Goal: Check status: Check status

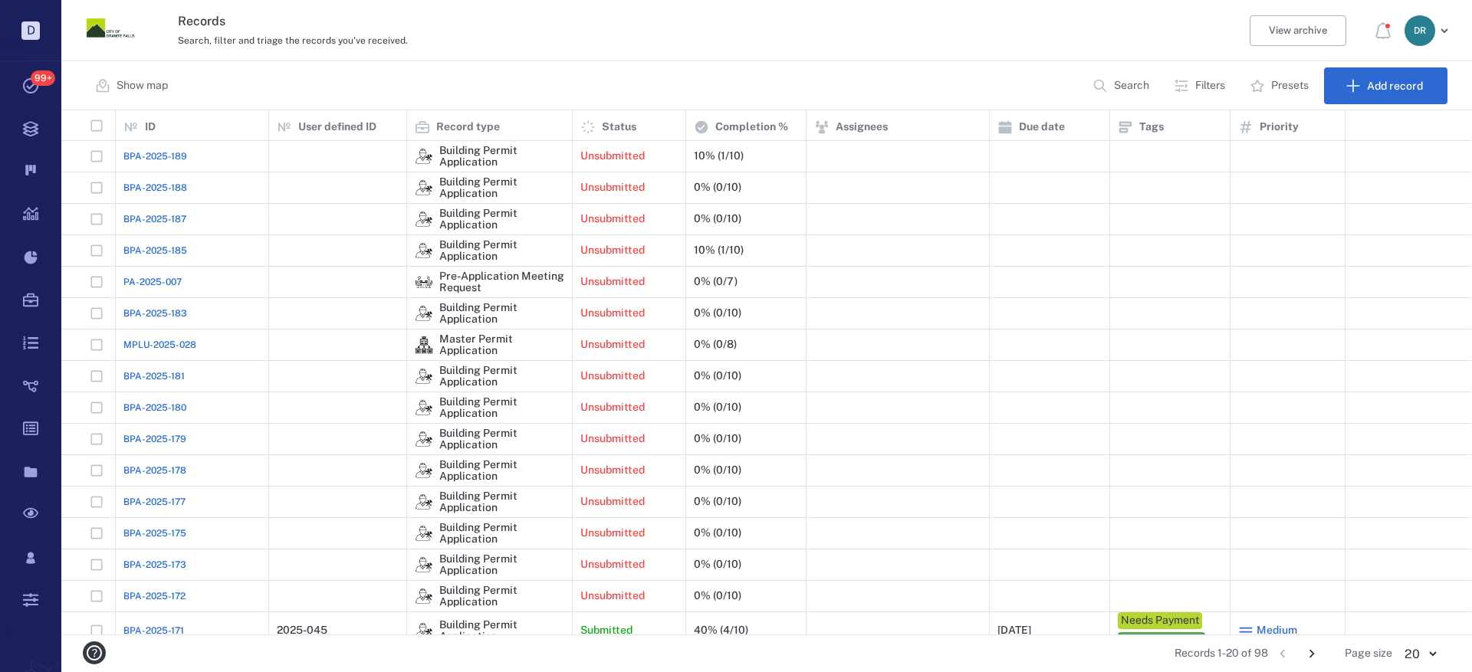
click at [144, 184] on span "BPA-2025-188" at bounding box center [155, 188] width 64 height 14
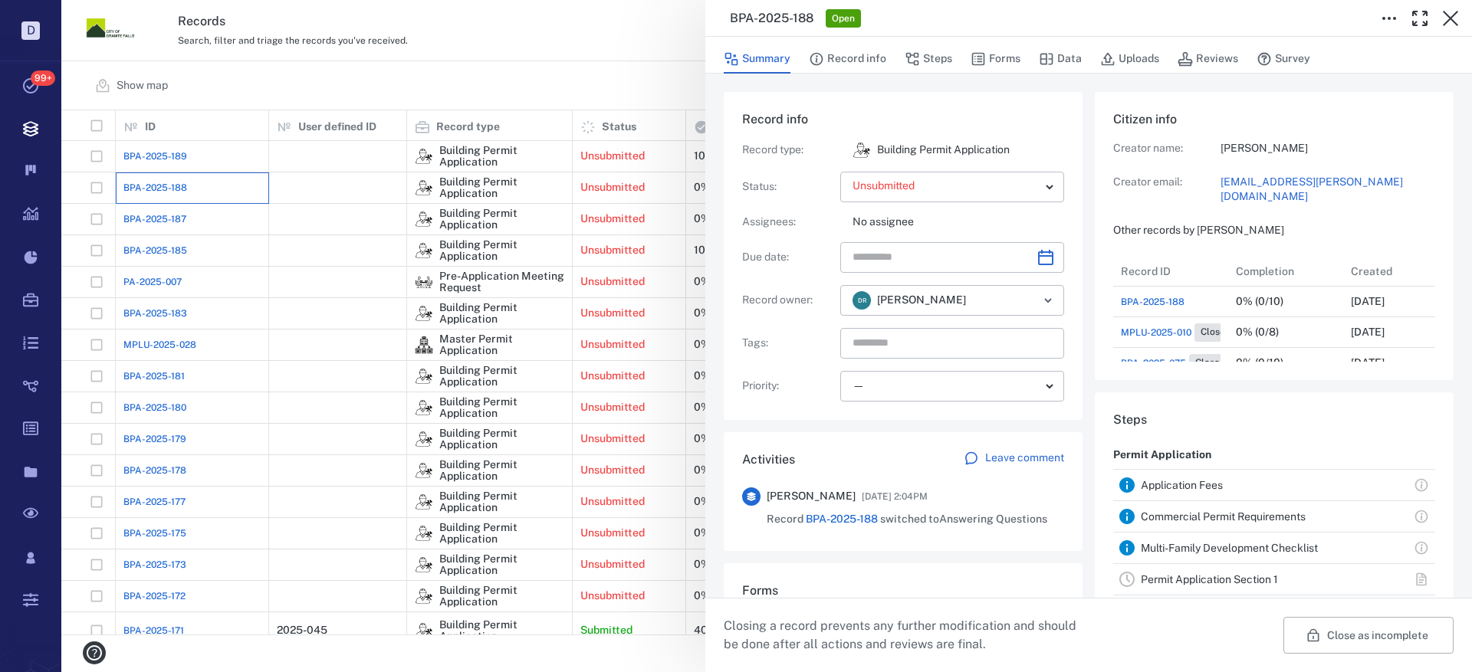
scroll to position [153, 293]
click at [1451, 13] on icon "button" at bounding box center [1450, 18] width 18 height 18
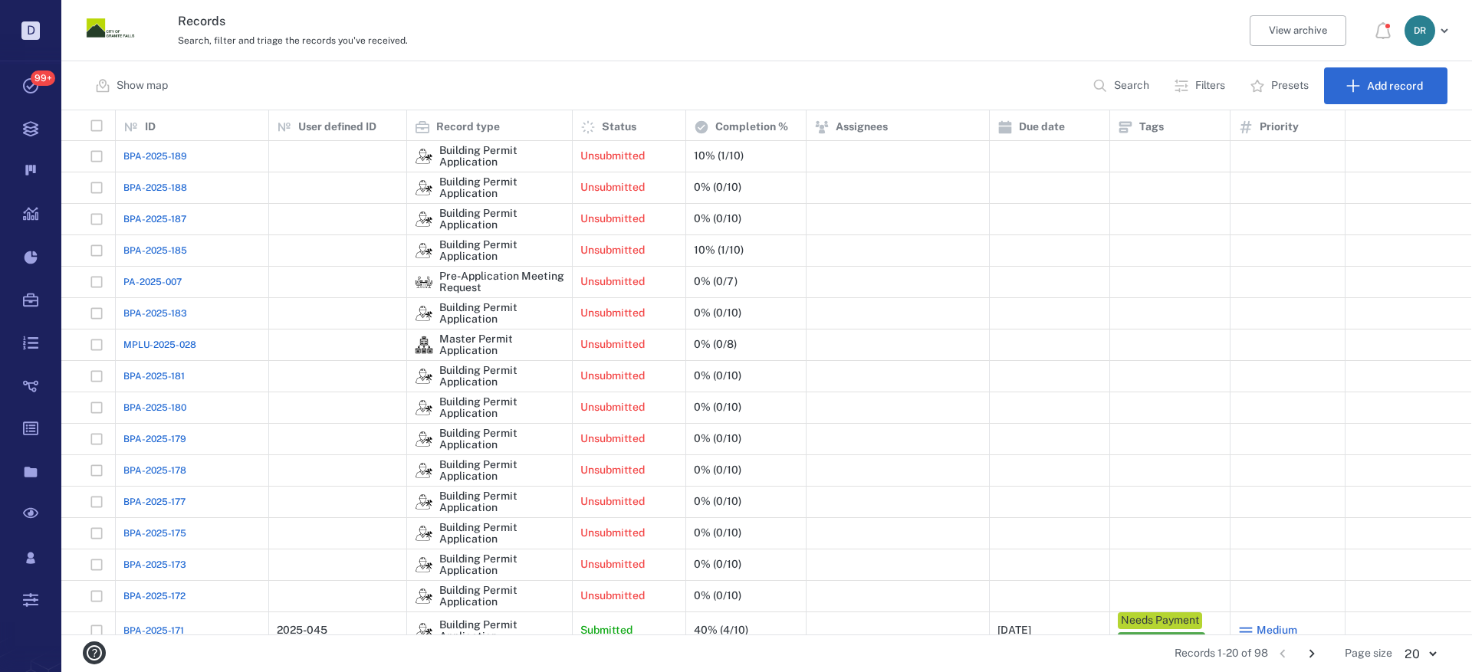
click at [134, 215] on span "BPA-2025-187" at bounding box center [154, 219] width 63 height 14
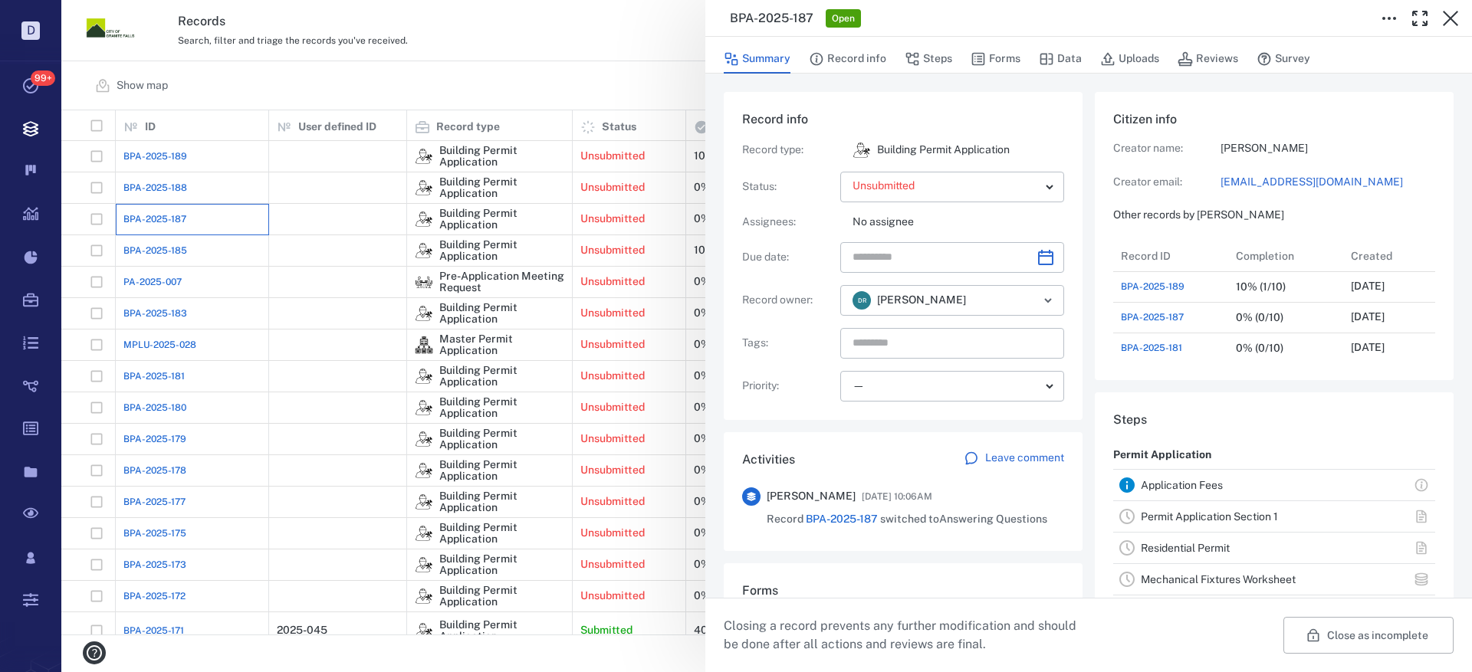
scroll to position [12, 12]
drag, startPoint x: 1452, startPoint y: 14, endPoint x: 192, endPoint y: 255, distance: 1282.3
click at [1453, 14] on icon "button" at bounding box center [1450, 18] width 18 height 18
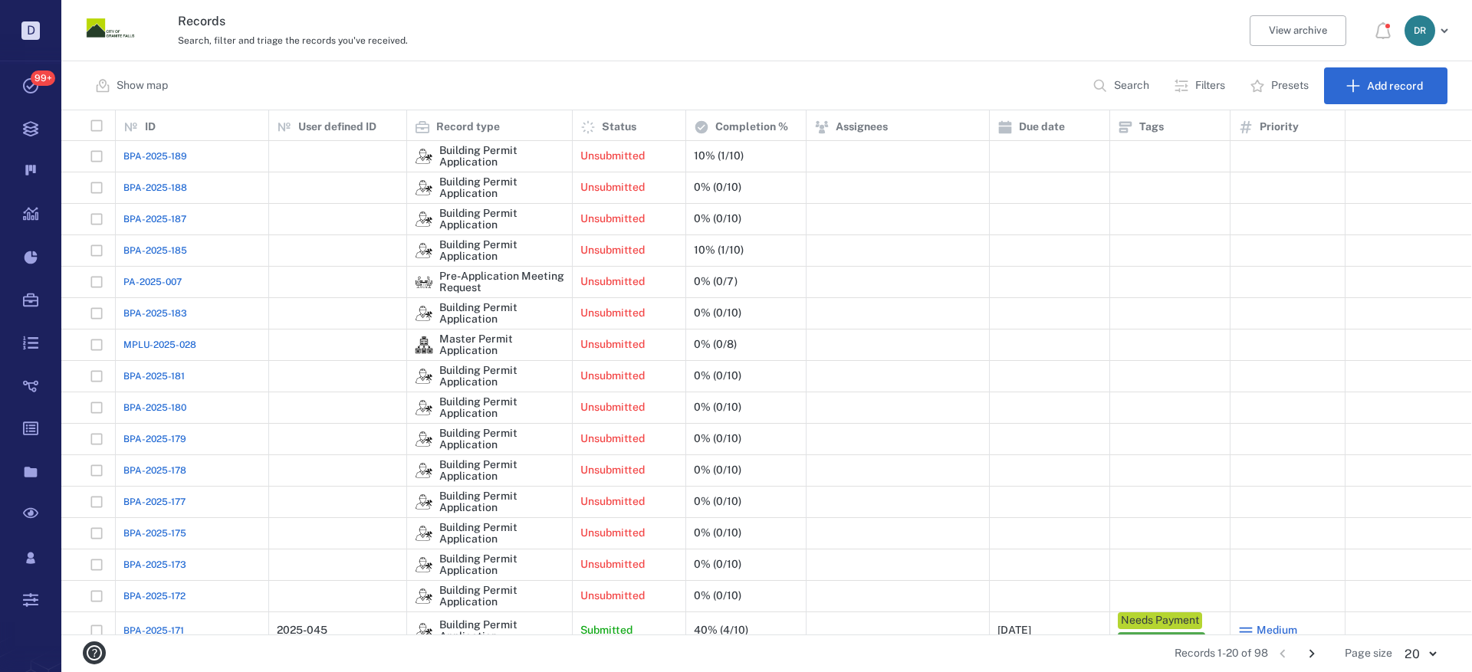
click at [163, 244] on span "BPA-2025-185" at bounding box center [155, 251] width 64 height 14
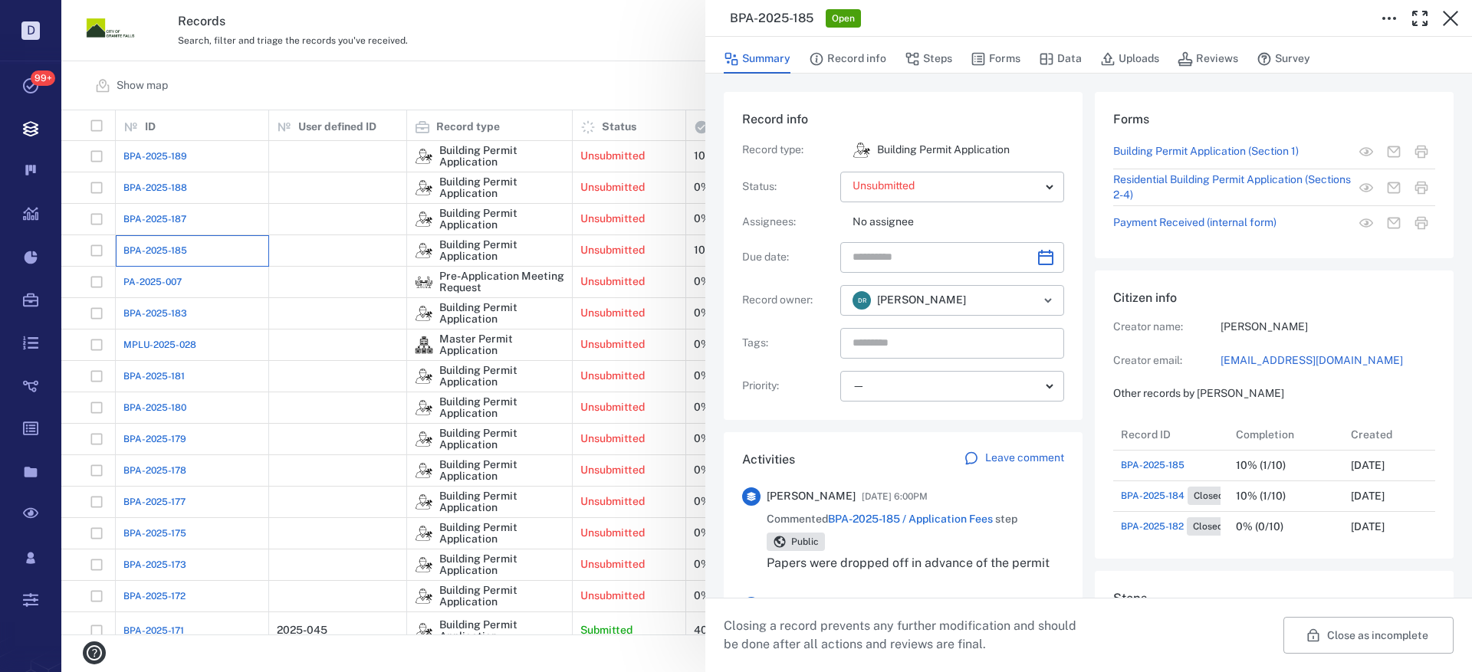
scroll to position [123, 293]
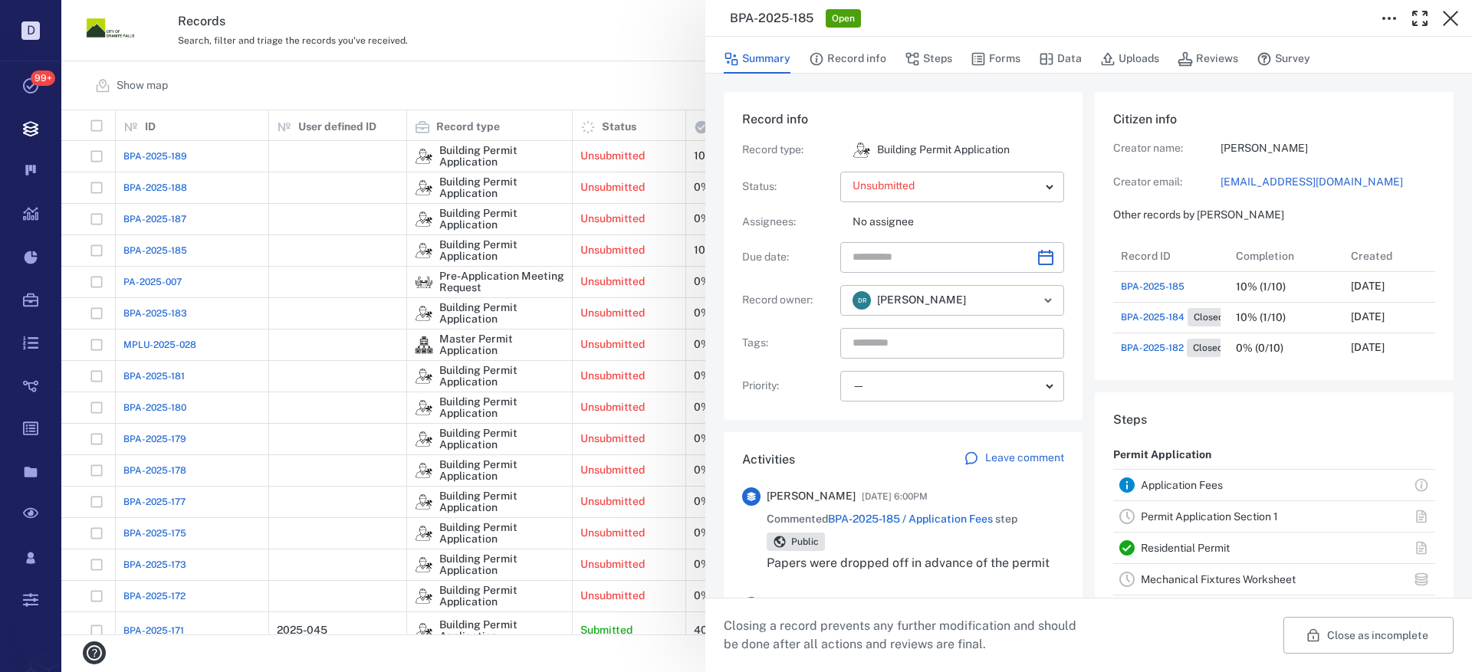
drag, startPoint x: 1450, startPoint y: 18, endPoint x: 668, endPoint y: 199, distance: 803.1
click at [1450, 18] on icon "button" at bounding box center [1450, 18] width 15 height 15
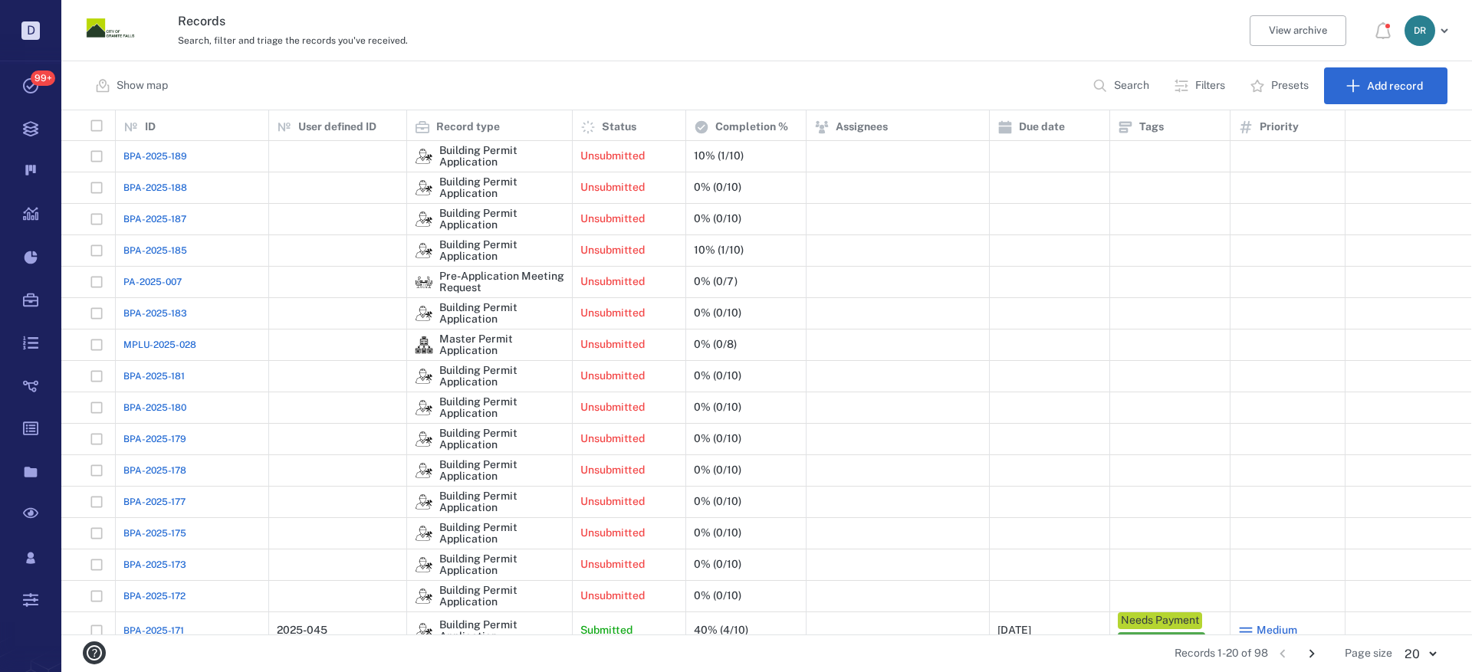
click at [143, 254] on span "BPA-2025-185" at bounding box center [155, 251] width 64 height 14
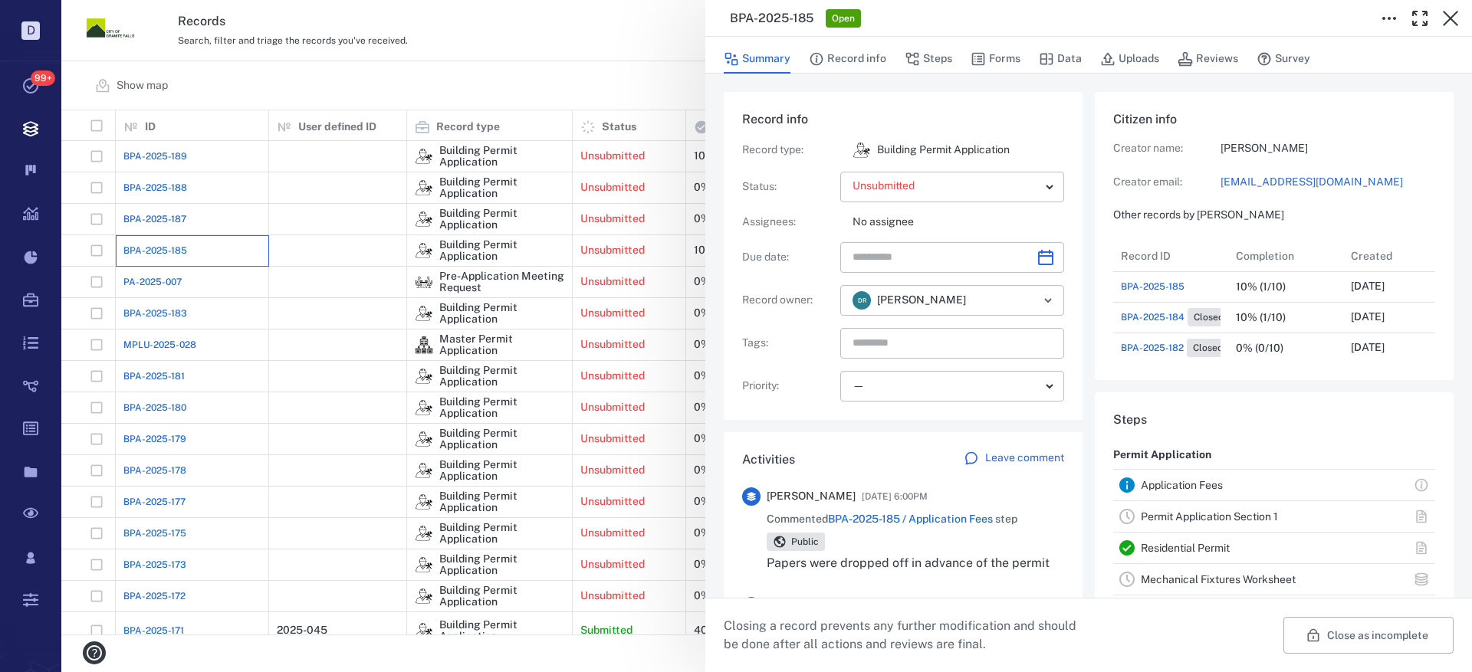
scroll to position [123, 293]
drag, startPoint x: 1449, startPoint y: 18, endPoint x: 49, endPoint y: 367, distance: 1443.4
click at [1449, 17] on icon "button" at bounding box center [1450, 18] width 15 height 15
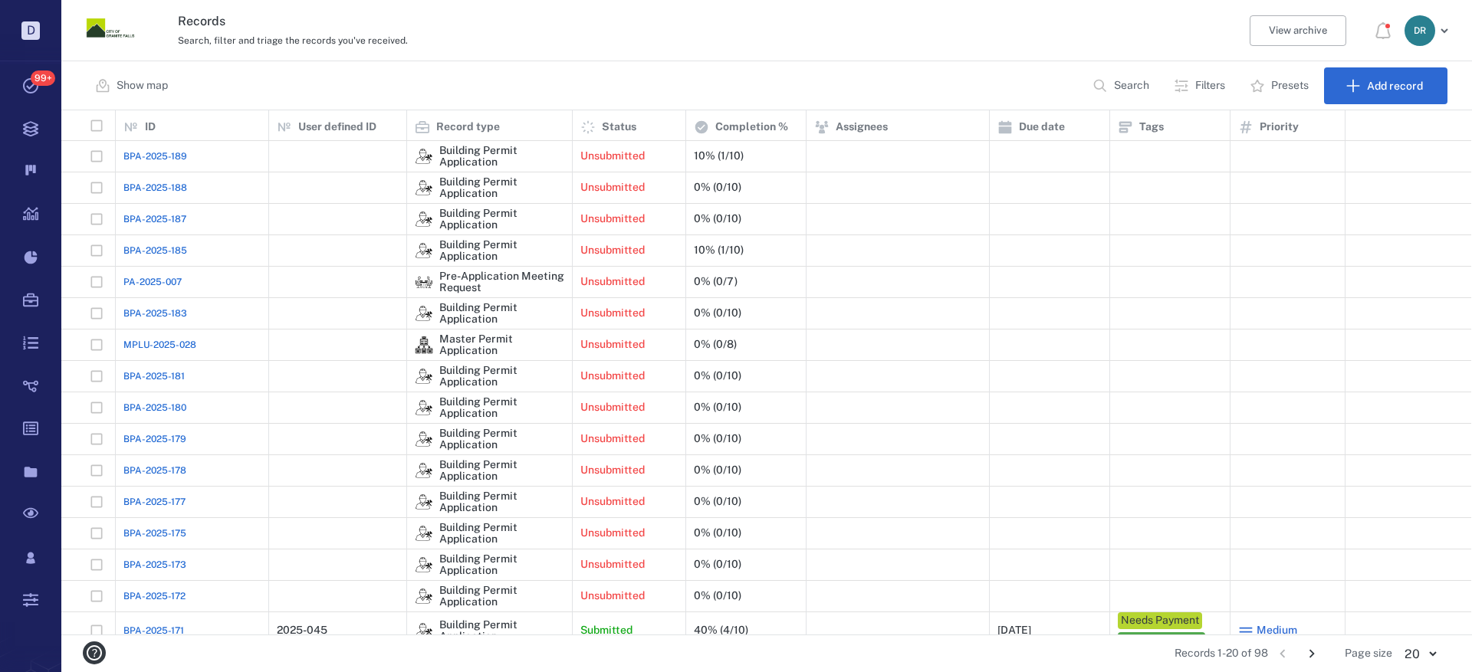
click at [146, 309] on span "BPA-2025-183" at bounding box center [155, 314] width 64 height 14
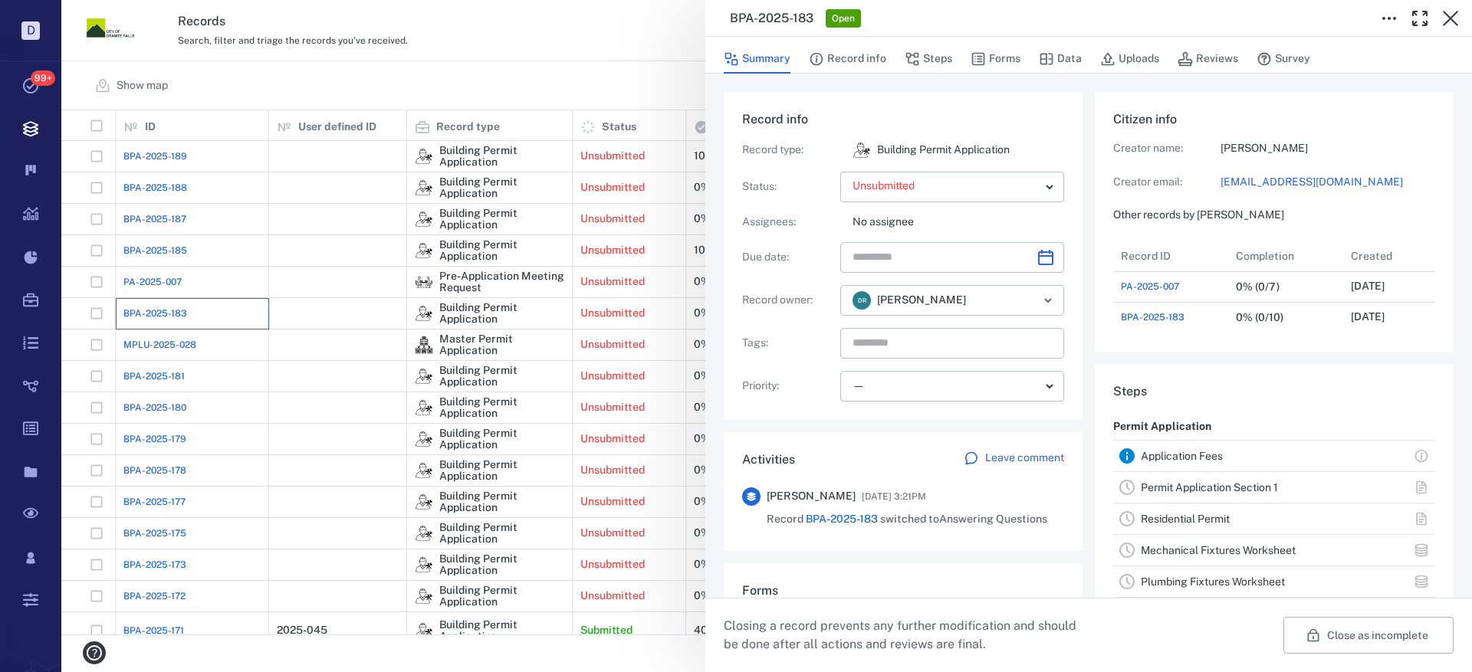
scroll to position [92, 304]
click at [1452, 15] on icon "button" at bounding box center [1450, 18] width 18 height 18
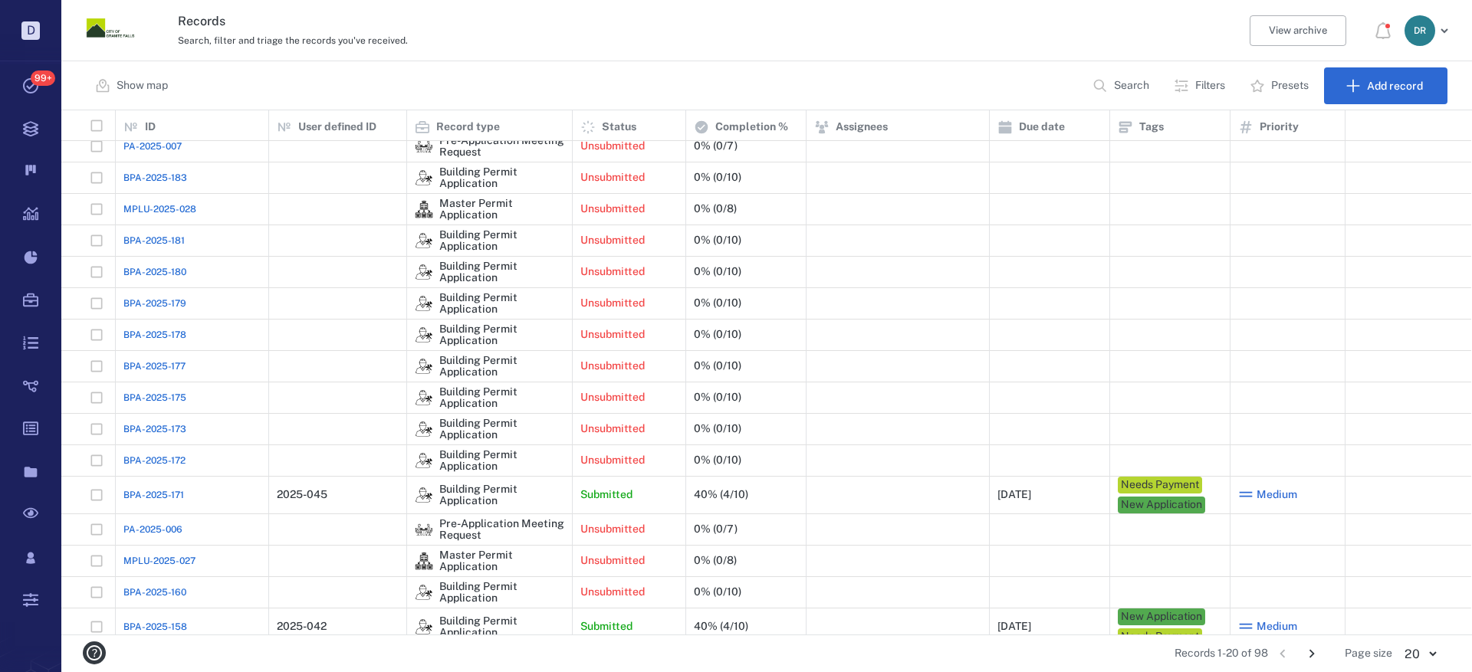
scroll to position [147, 0]
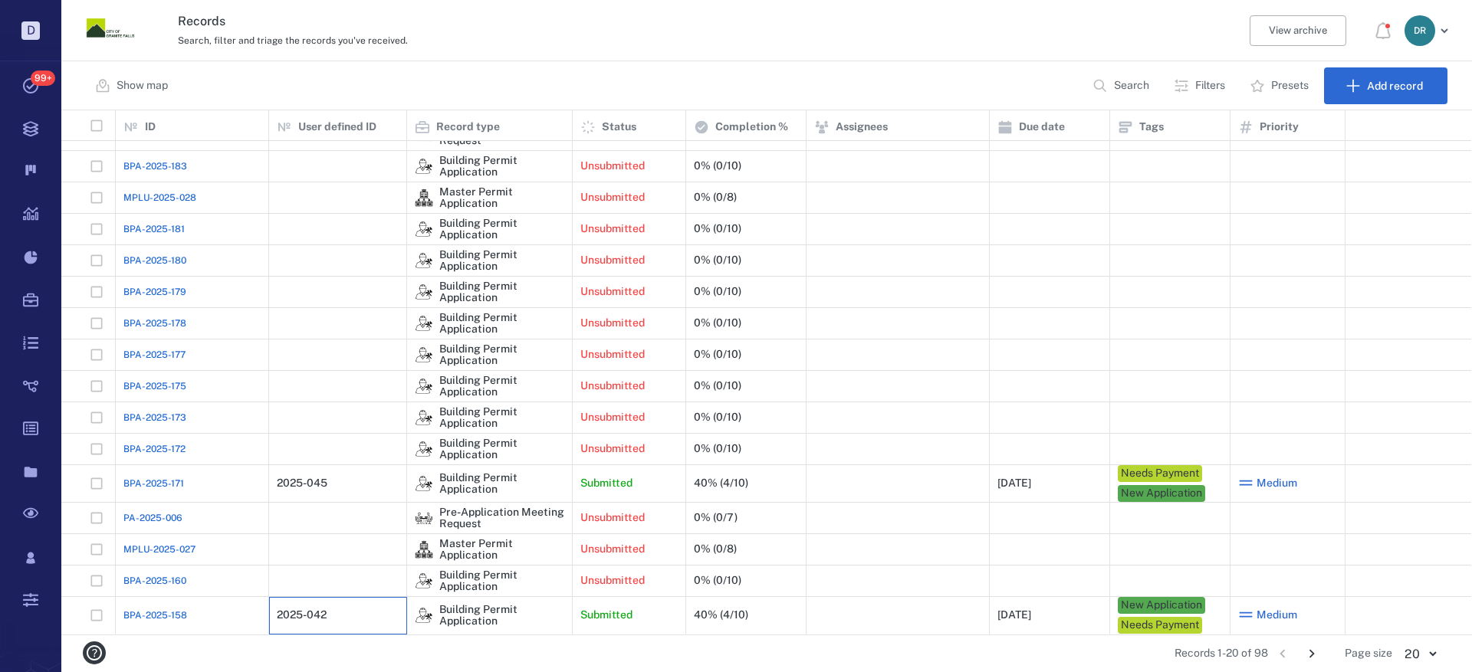
click at [310, 617] on div "2025-042" at bounding box center [302, 614] width 50 height 11
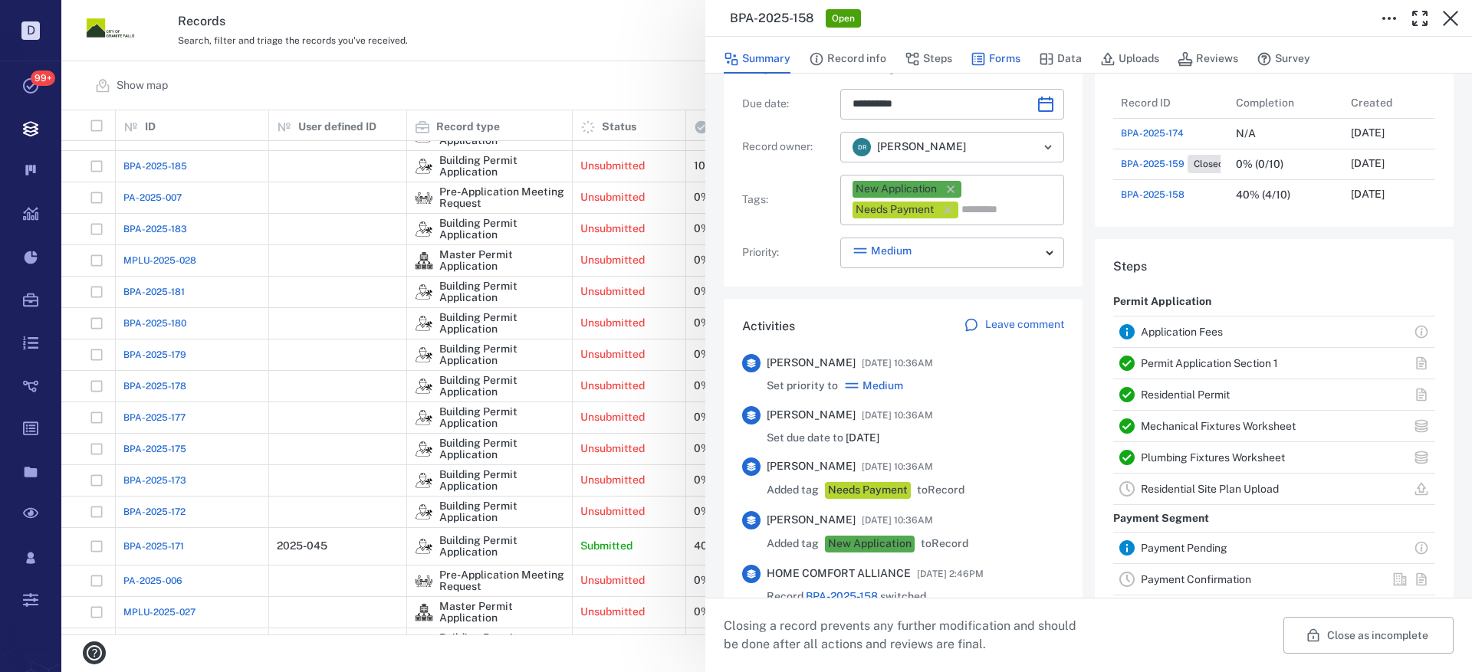
click at [987, 54] on button "Forms" at bounding box center [995, 58] width 50 height 29
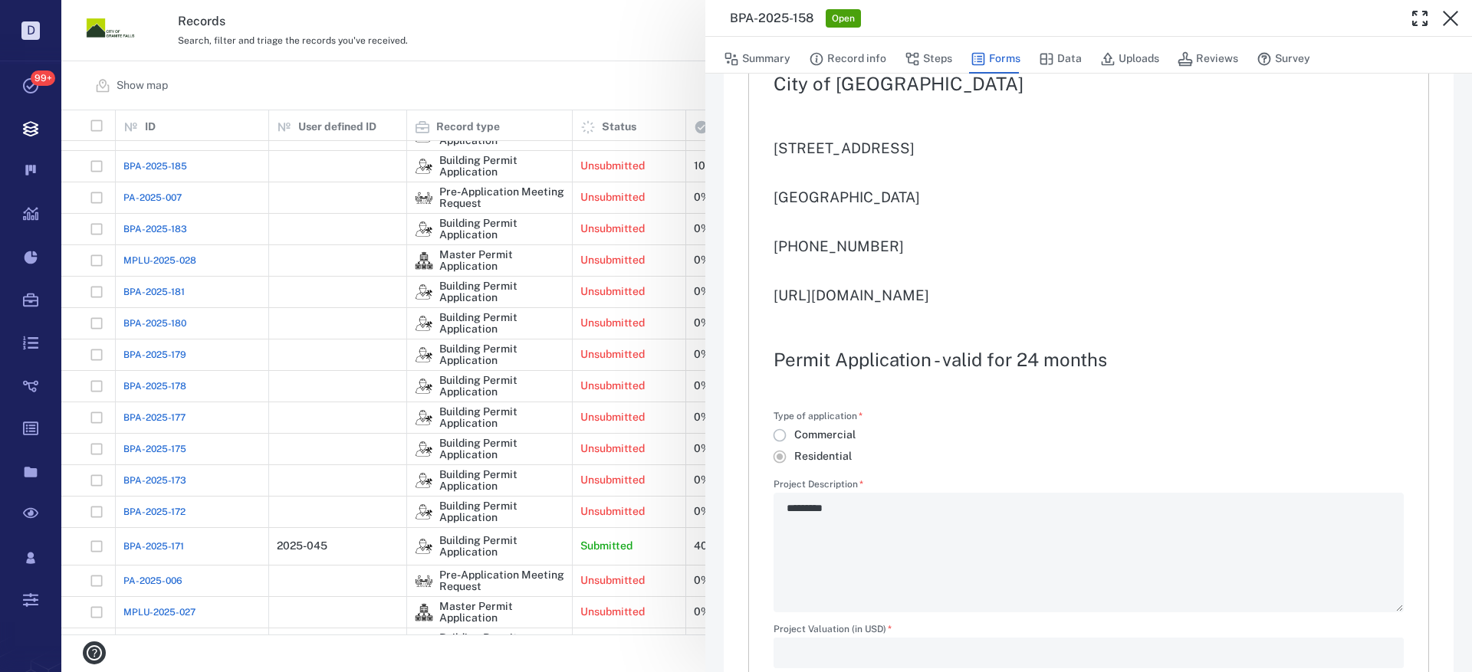
type textarea "*"
type input "**********"
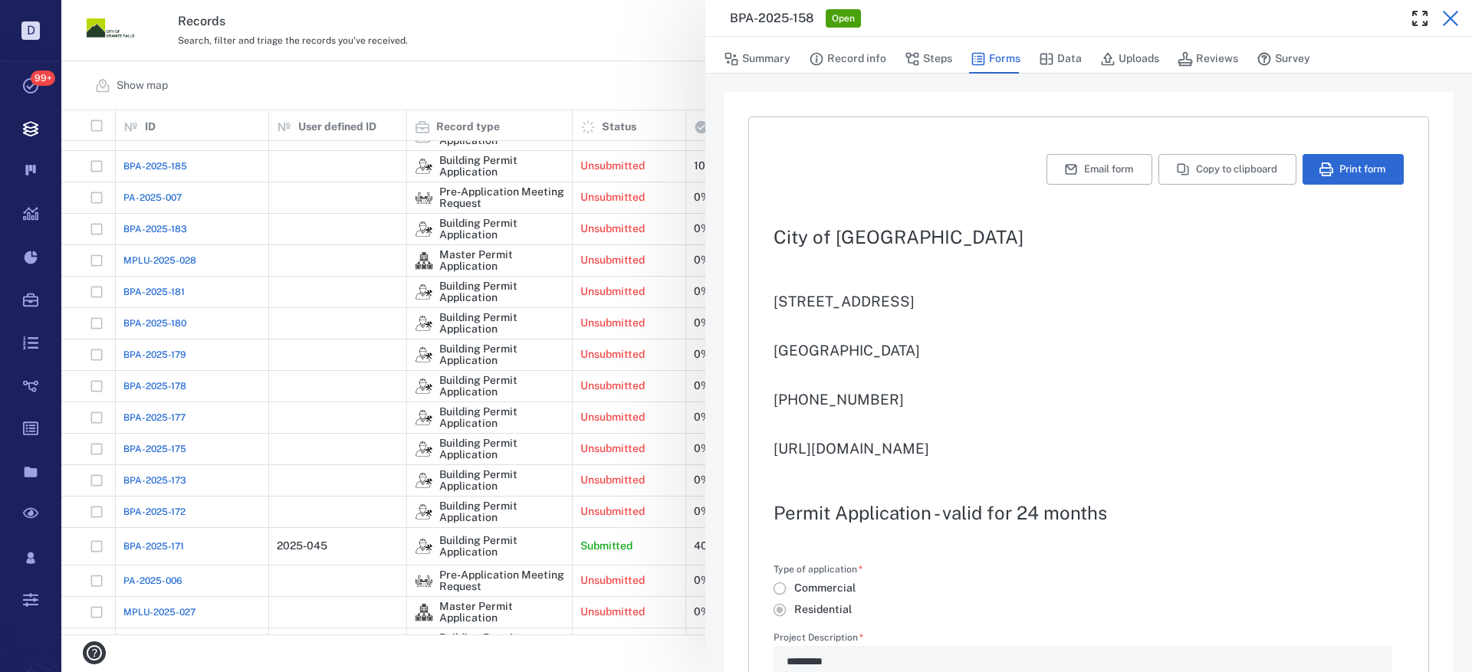
click at [1447, 11] on icon "button" at bounding box center [1450, 18] width 18 height 18
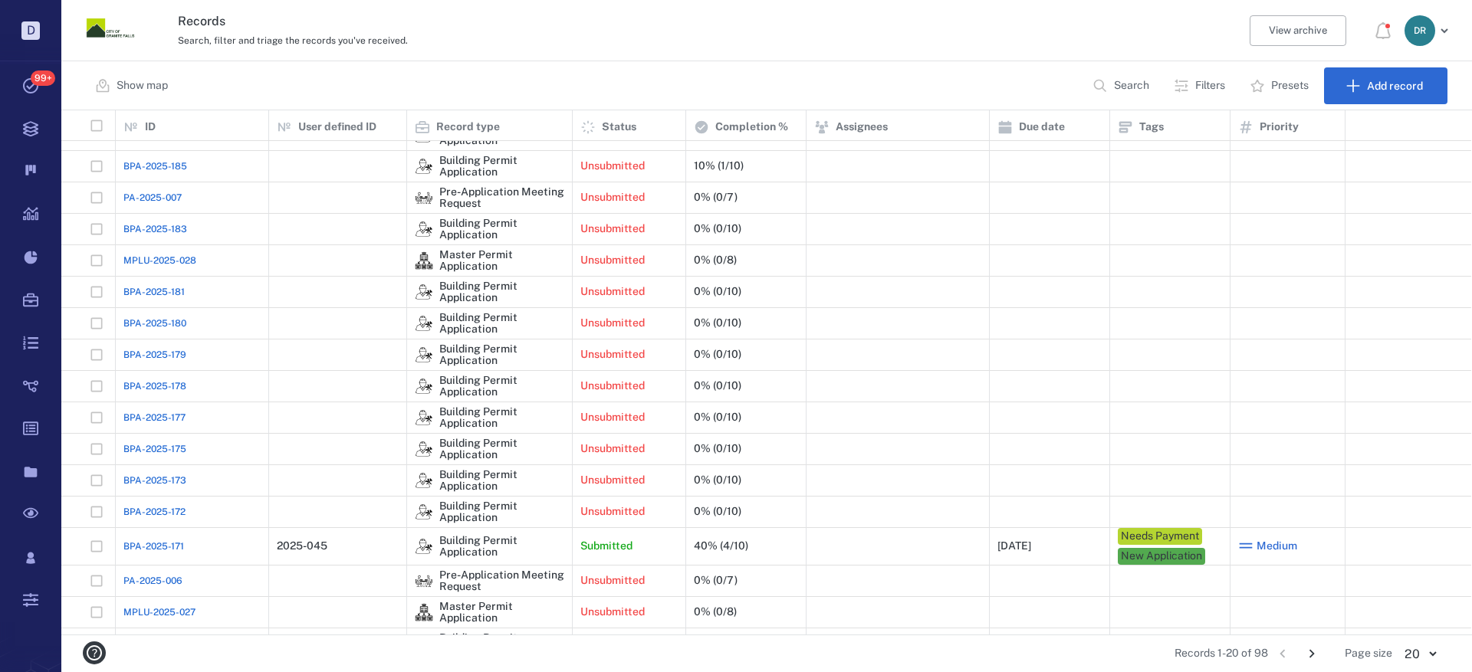
click at [1311, 654] on icon "Go to next page" at bounding box center [1311, 653] width 17 height 17
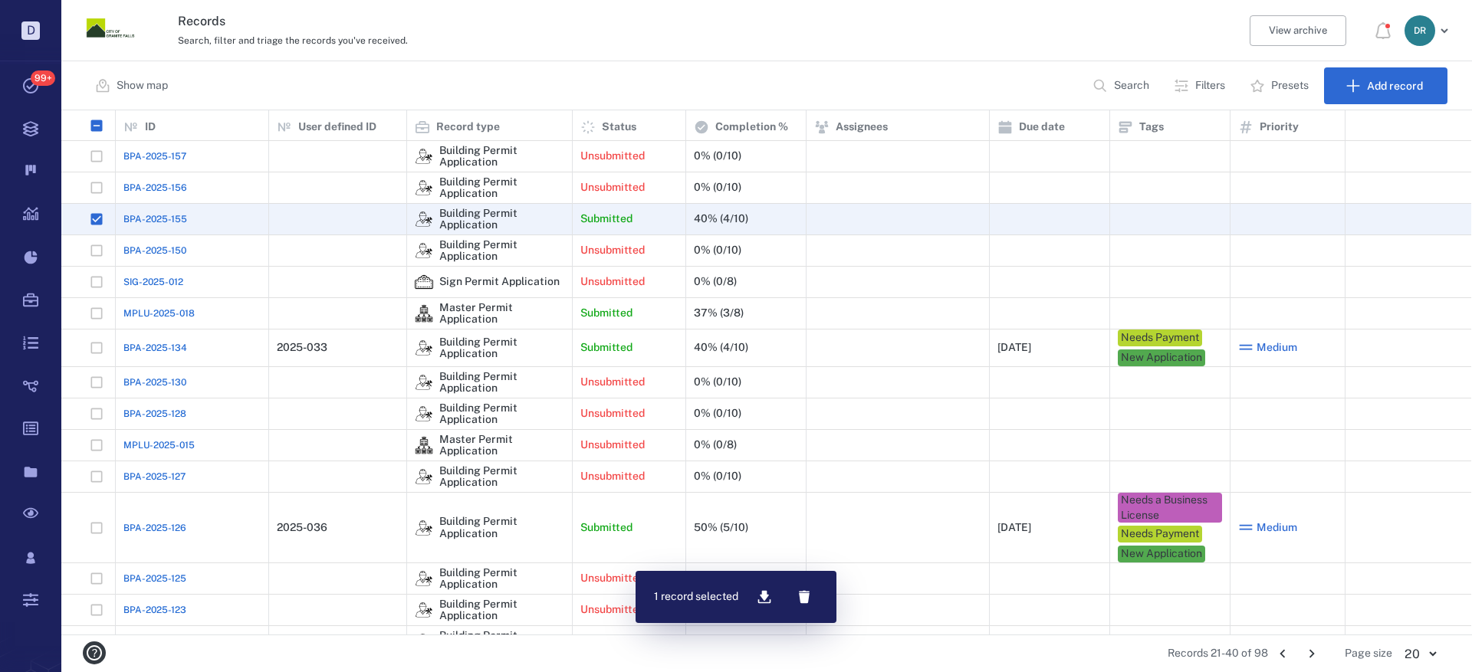
click at [800, 595] on icon "button" at bounding box center [804, 597] width 11 height 13
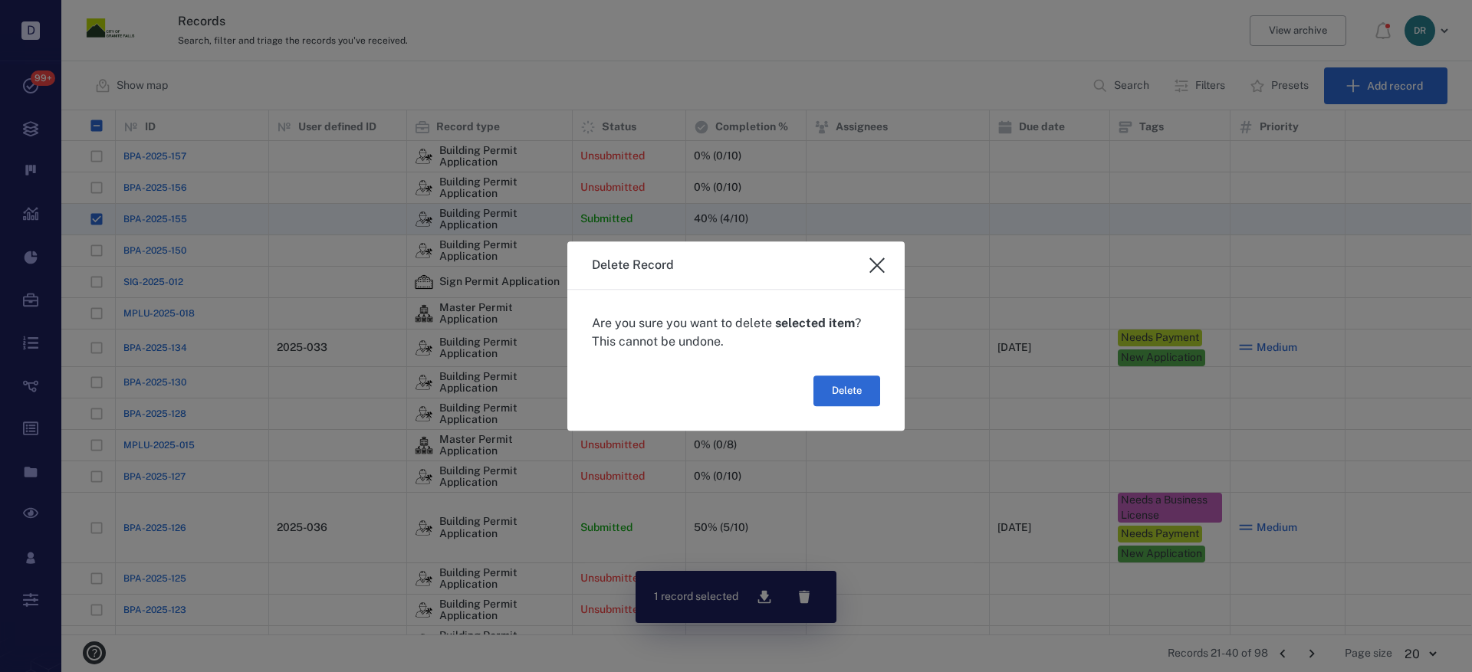
click at [860, 393] on button "Delete" at bounding box center [846, 391] width 67 height 31
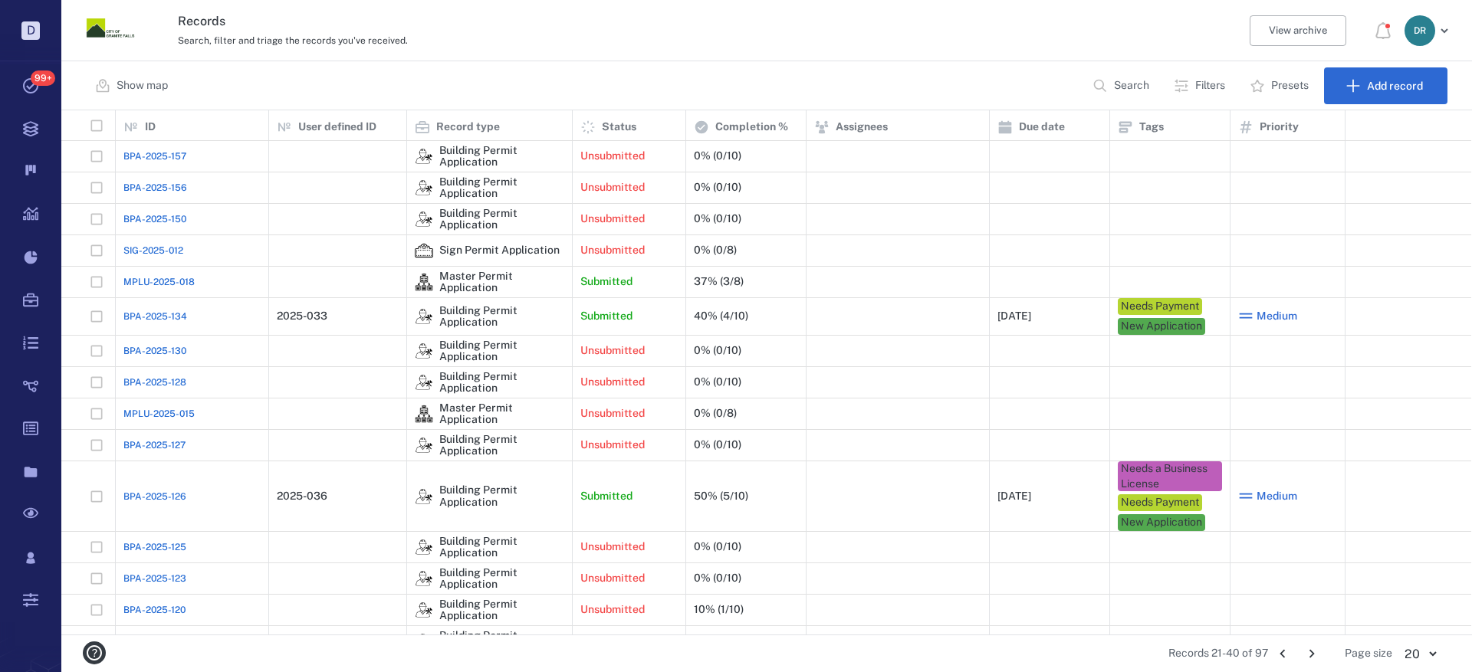
click at [178, 222] on span "BPA-2025-150" at bounding box center [154, 219] width 63 height 14
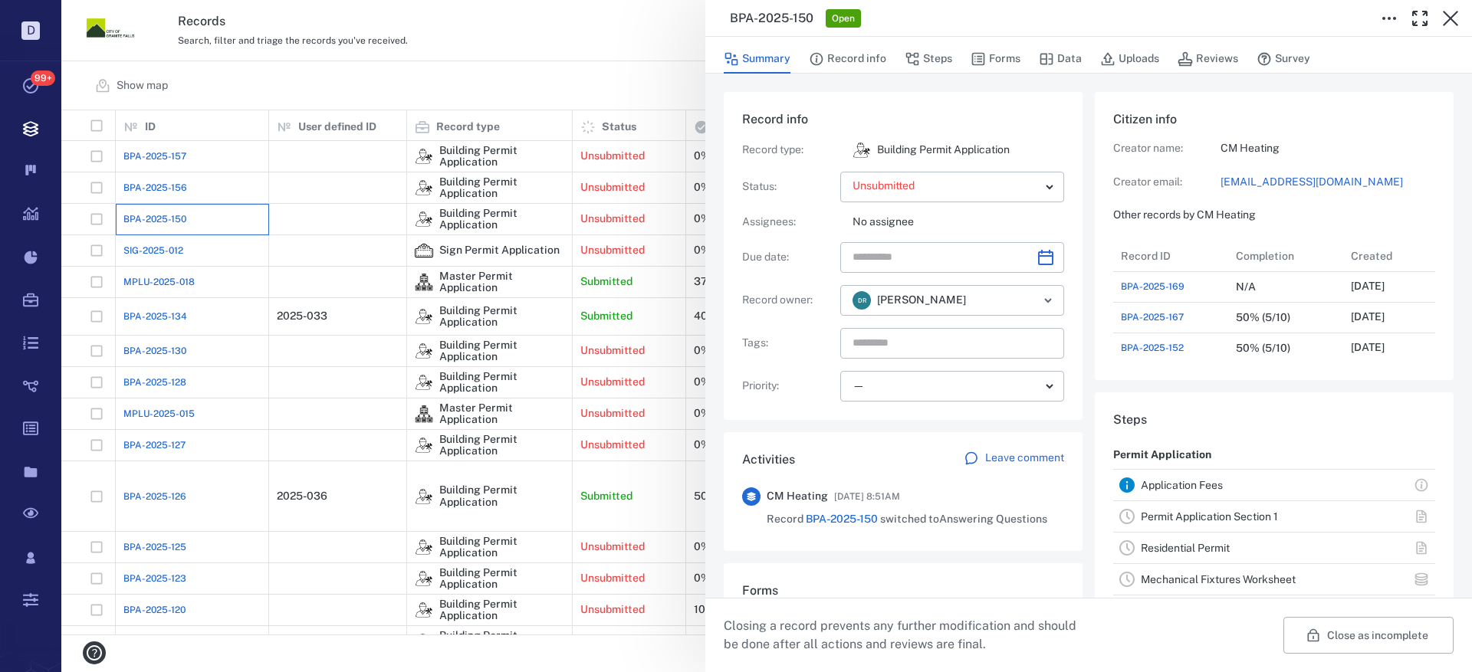
scroll to position [797, 293]
click at [990, 52] on button "Forms" at bounding box center [995, 58] width 50 height 29
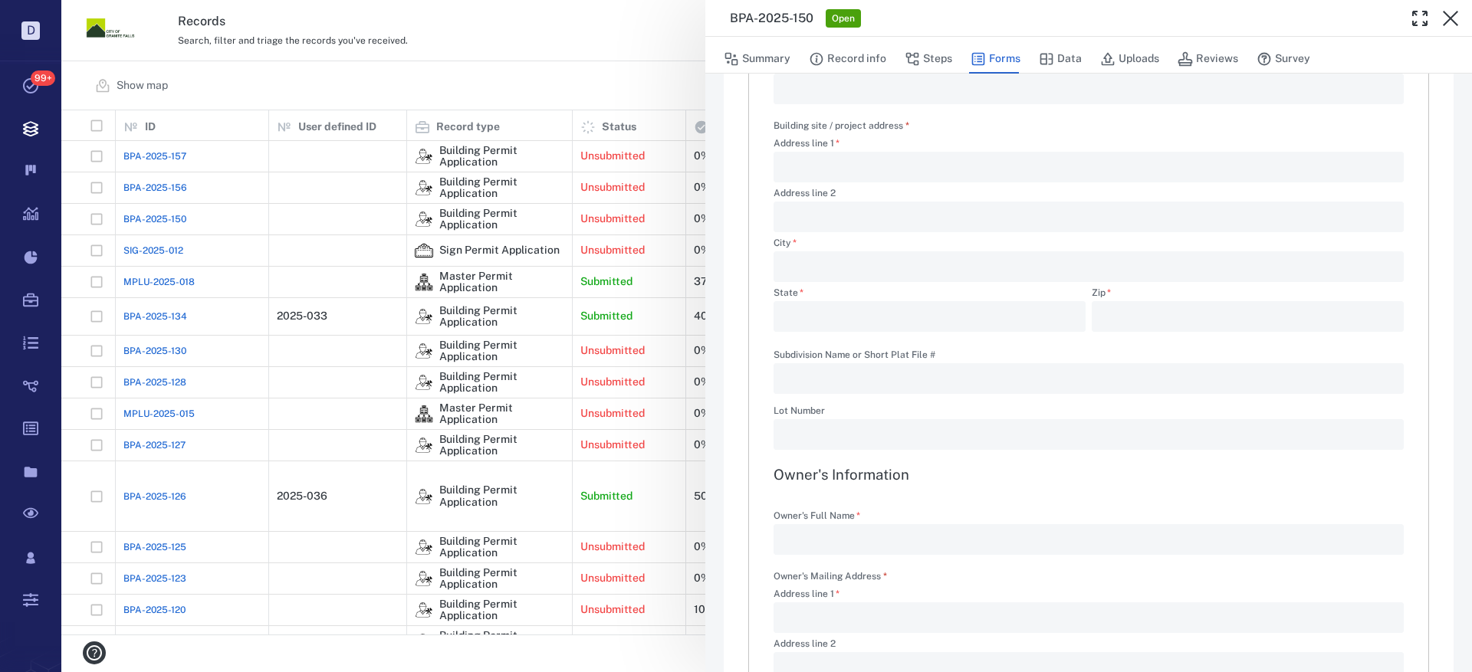
scroll to position [996, 0]
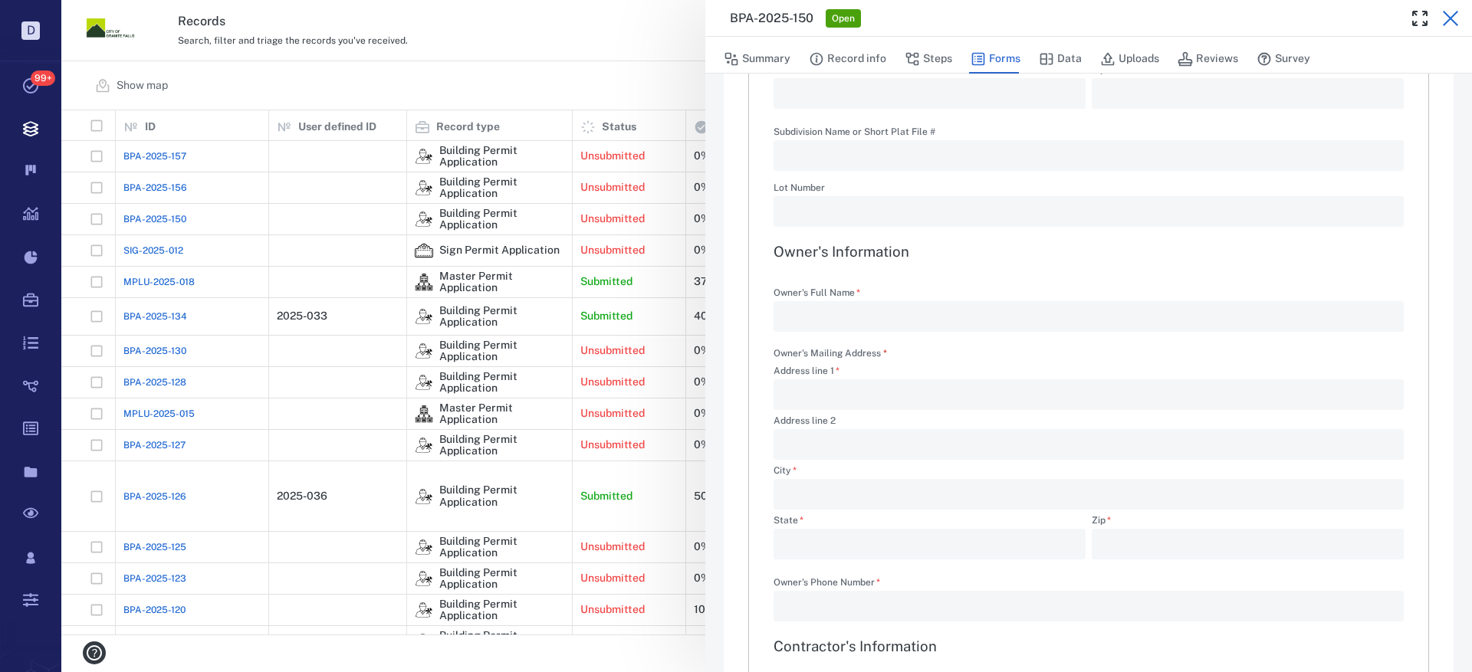
click at [1452, 21] on icon "button" at bounding box center [1450, 18] width 18 height 18
